Goal: Obtain resource: Obtain resource

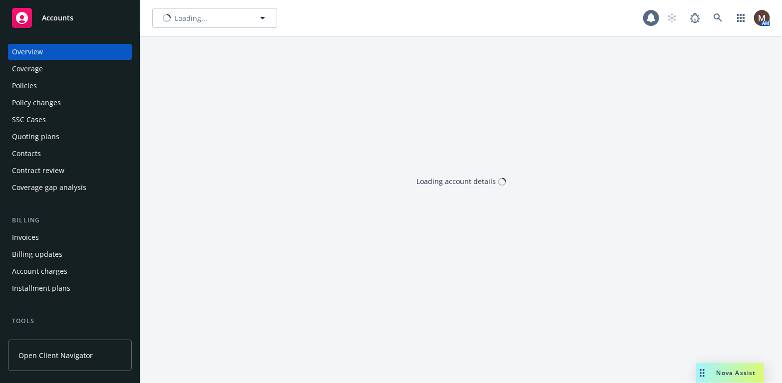
click at [34, 83] on div "Policies" at bounding box center [24, 86] width 25 height 16
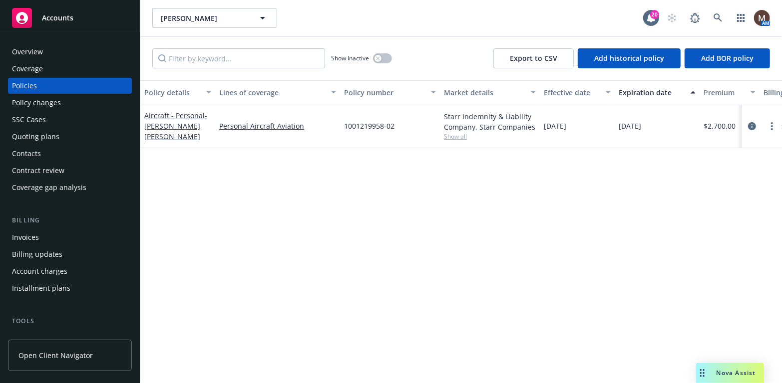
scroll to position [50, 0]
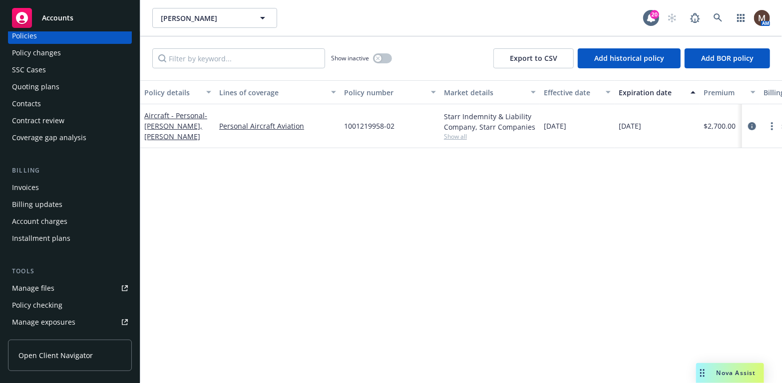
click at [51, 287] on div "Manage files" at bounding box center [33, 289] width 42 height 16
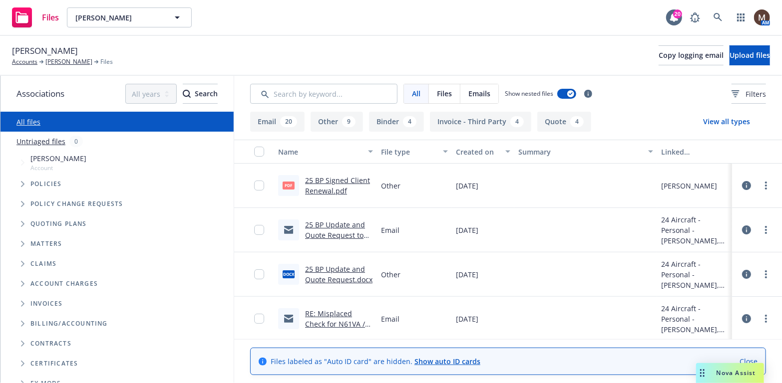
click at [323, 177] on link "25 BP Signed Client Renewal.pdf" at bounding box center [337, 186] width 65 height 20
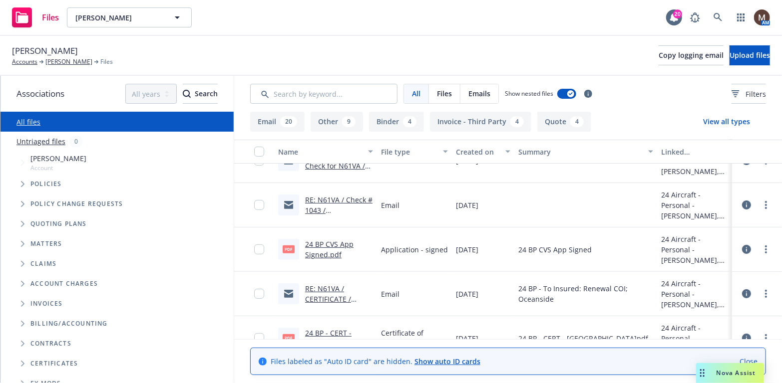
scroll to position [150, 0]
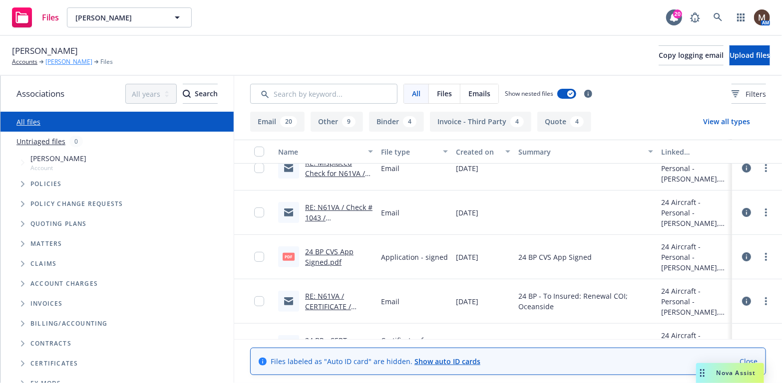
click at [85, 60] on link "Rand V. Christensen" at bounding box center [68, 61] width 47 height 9
